Goal: Navigation & Orientation: Go to known website

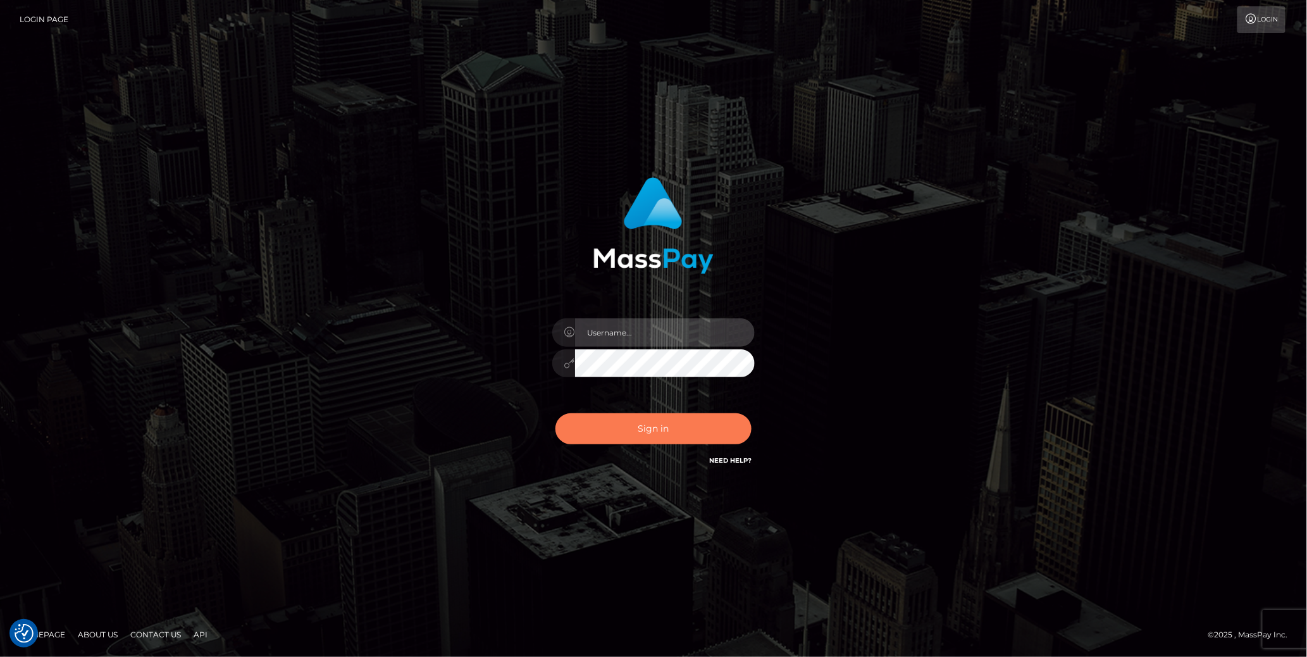
type input "cheli"
click at [661, 430] on button "Sign in" at bounding box center [653, 428] width 196 height 31
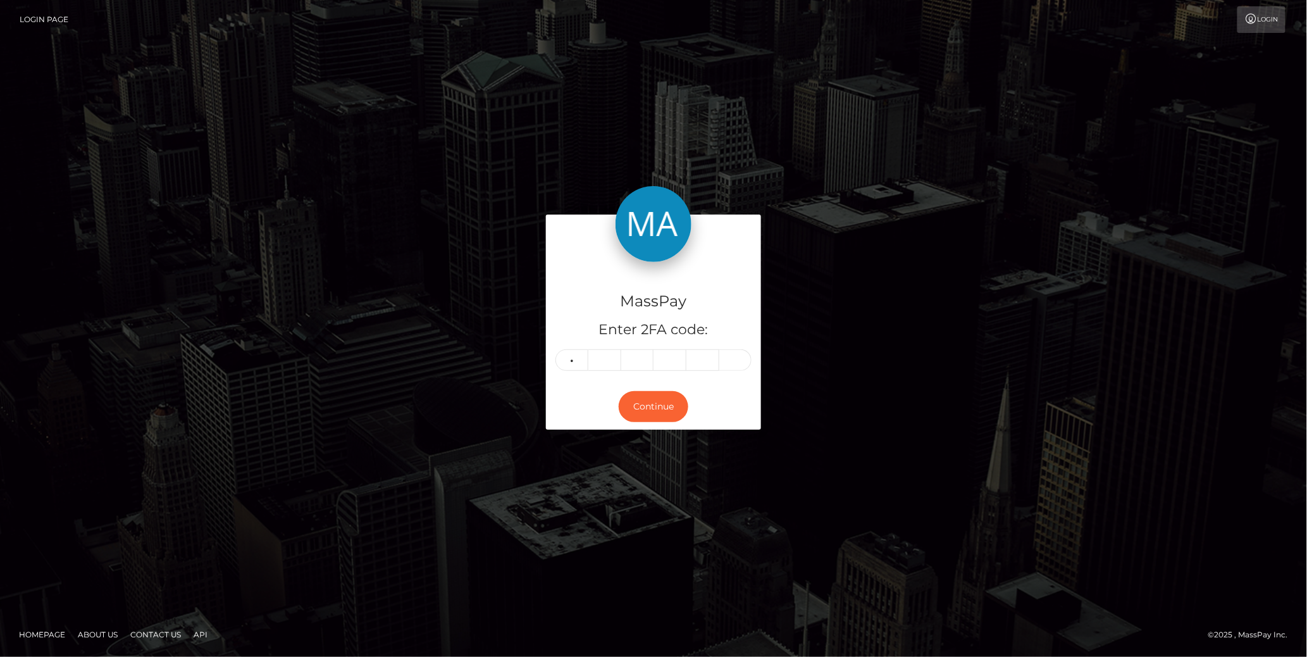
type input "2"
type input "6"
type input "9"
type input "5"
type input "1"
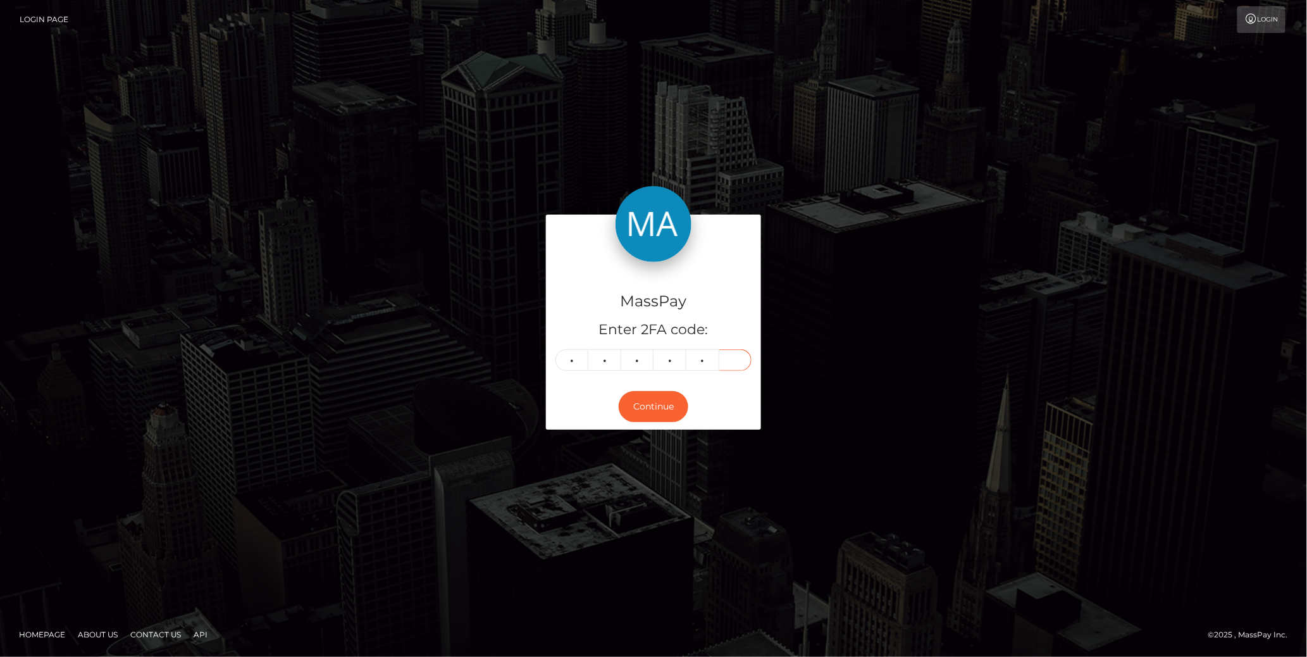
type input "6"
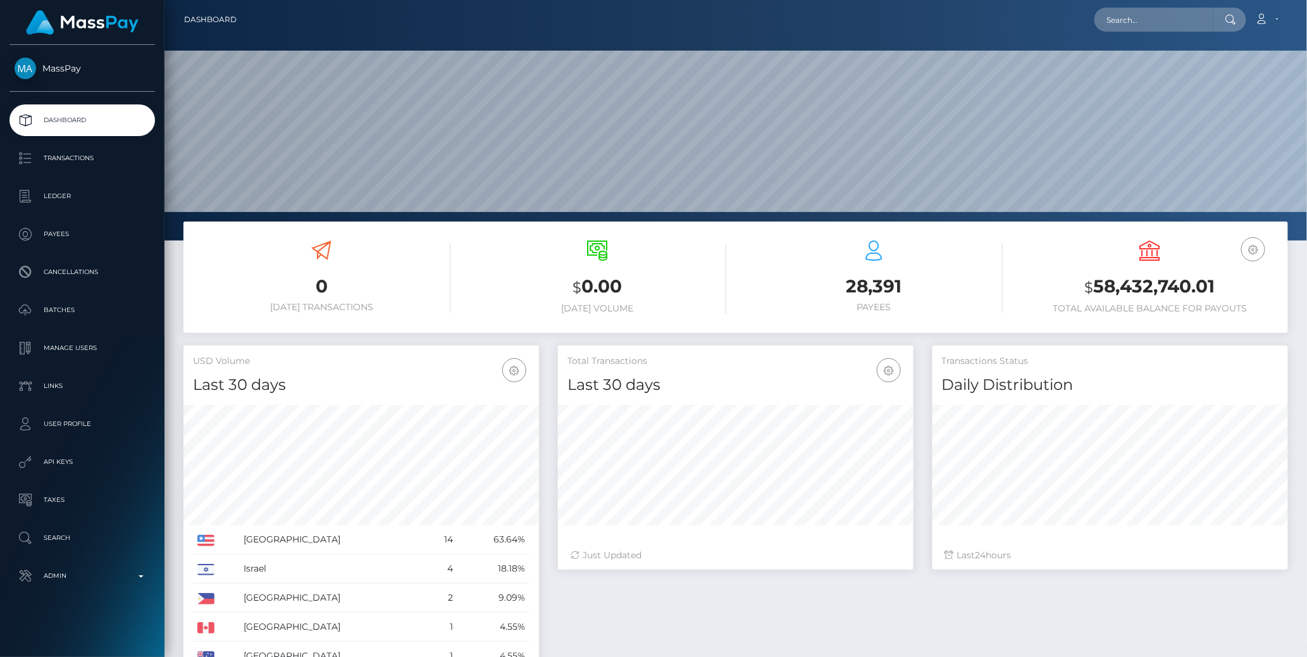
scroll to position [224, 356]
